Goal: Navigation & Orientation: Find specific page/section

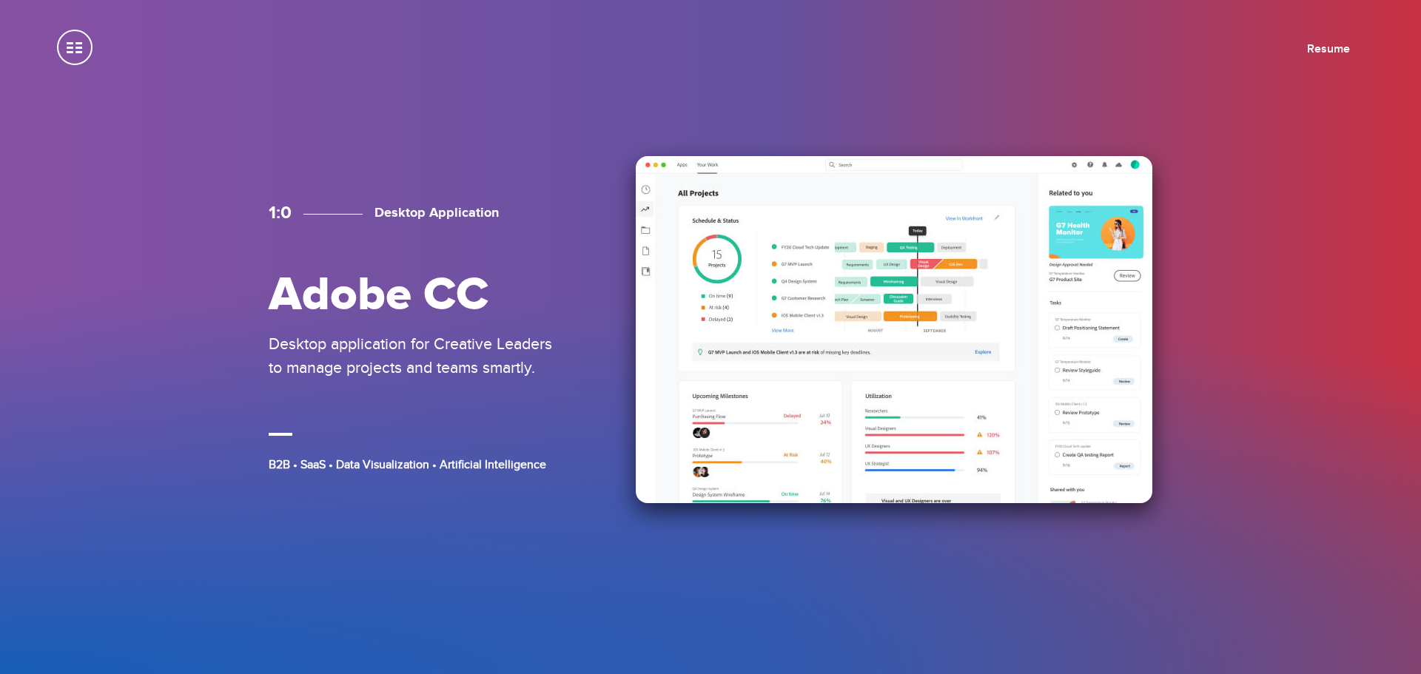
click at [1119, 307] on img at bounding box center [894, 329] width 517 height 347
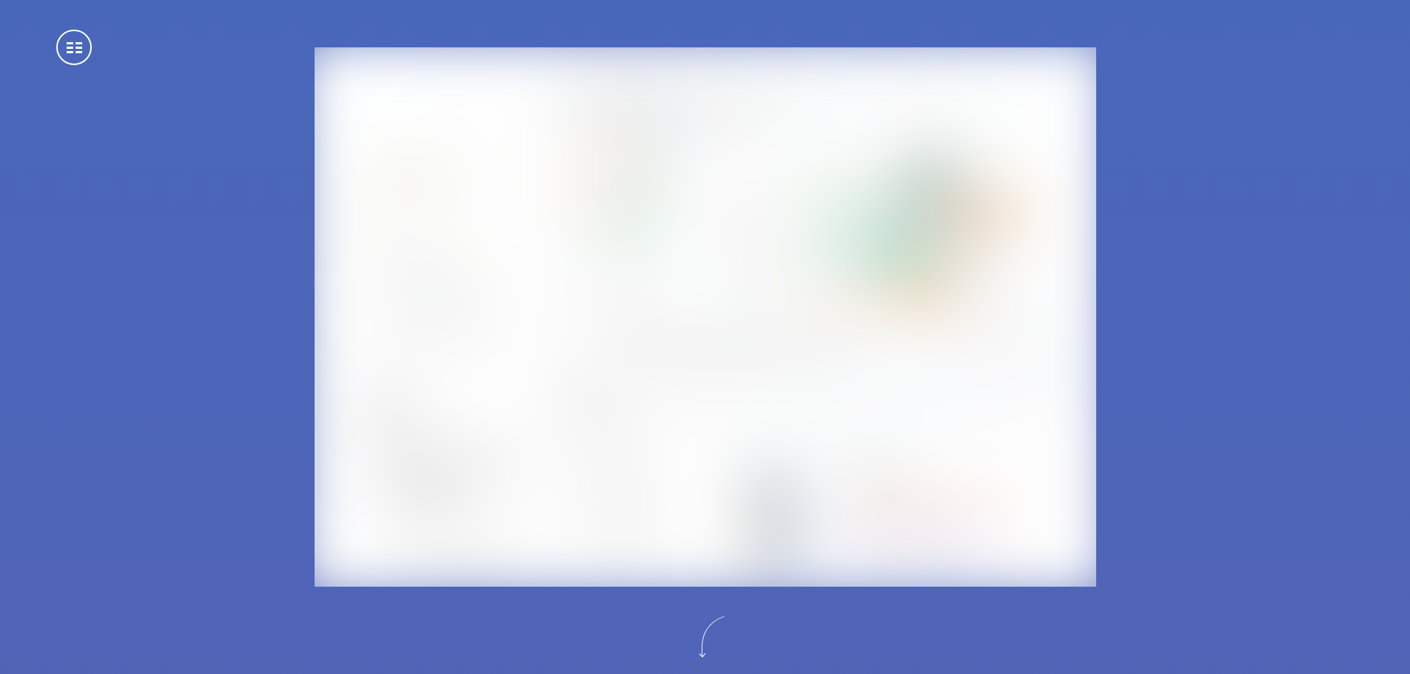
click at [810, 329] on img at bounding box center [705, 317] width 821 height 567
